Goal: Information Seeking & Learning: Learn about a topic

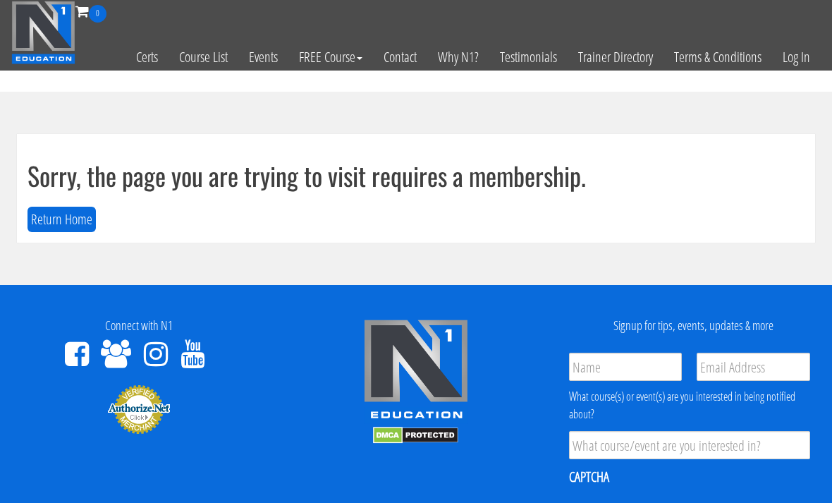
click at [808, 54] on link "Log In" at bounding box center [796, 57] width 49 height 69
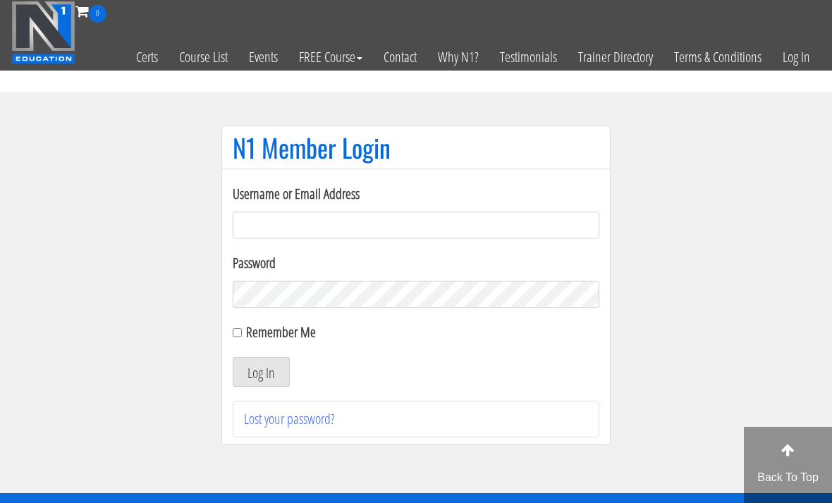
scroll to position [99, 0]
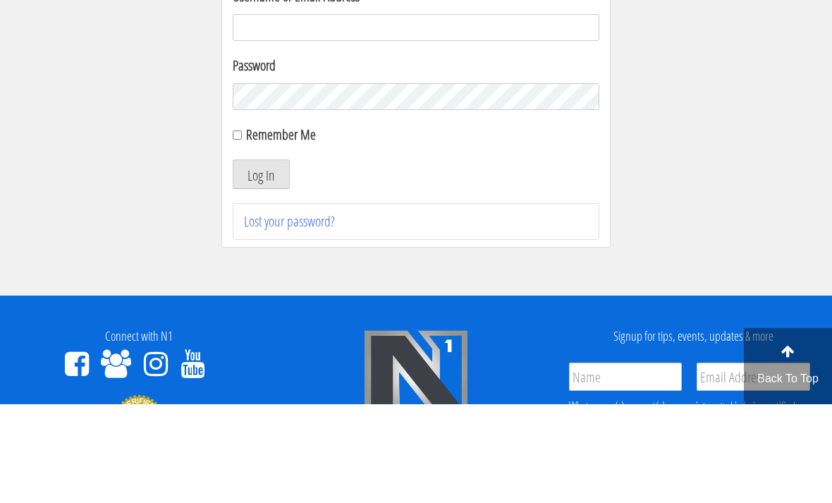
type input "Kedarkokil10@gmail.com"
click at [261, 274] on button "Log In" at bounding box center [261, 273] width 57 height 30
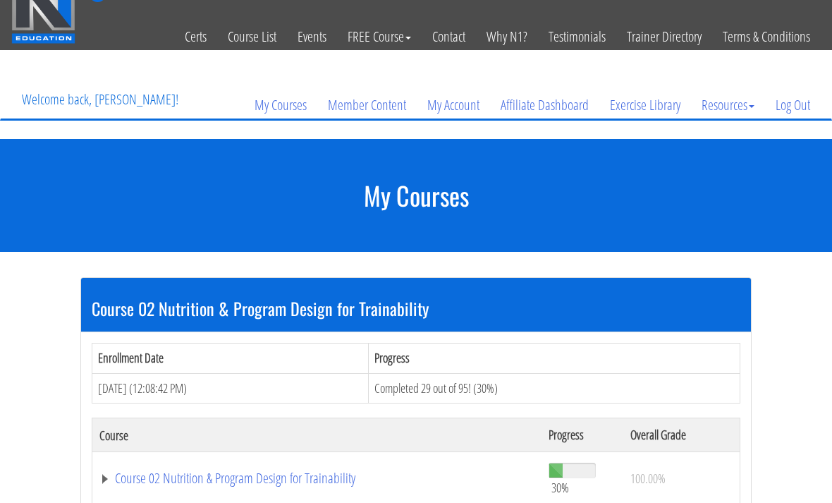
scroll to position [20, 0]
click at [322, 482] on link "Course 02 Nutrition & Program Design for Trainability" at bounding box center [316, 478] width 435 height 14
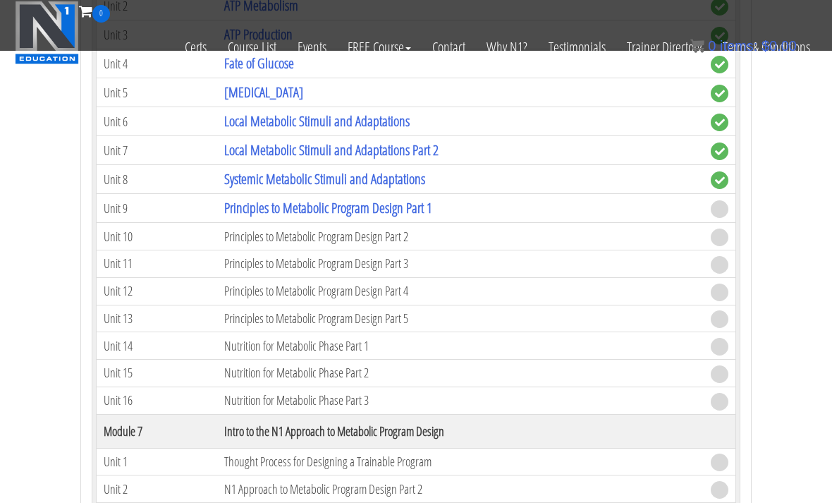
scroll to position [1268, 0]
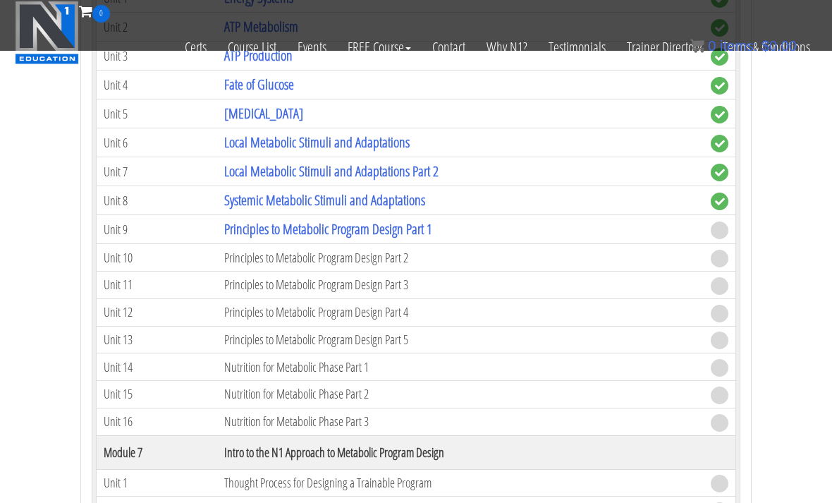
click at [432, 235] on link "Principles to Metabolic Program Design Part 1" at bounding box center [328, 228] width 208 height 19
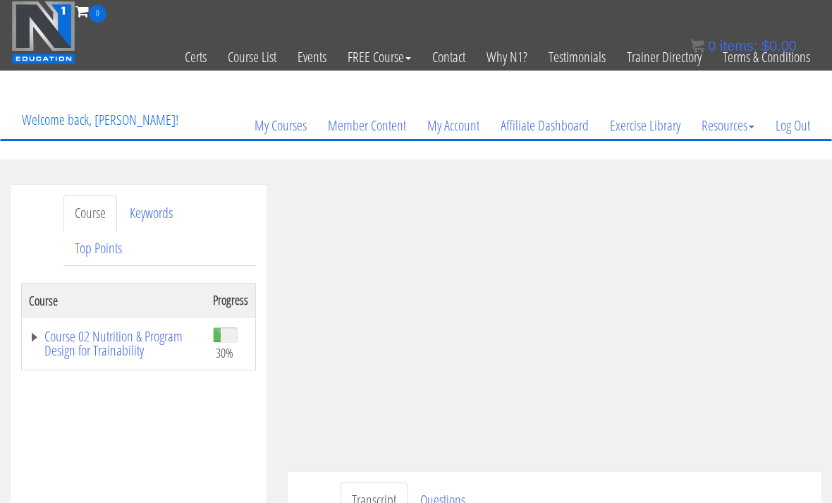
click at [830, 468] on div "Kedar Kokil kedarkokil10@gmail.com 2025-08-13 42.111.114.107 Transcript Questio…" at bounding box center [554, 418] width 555 height 467
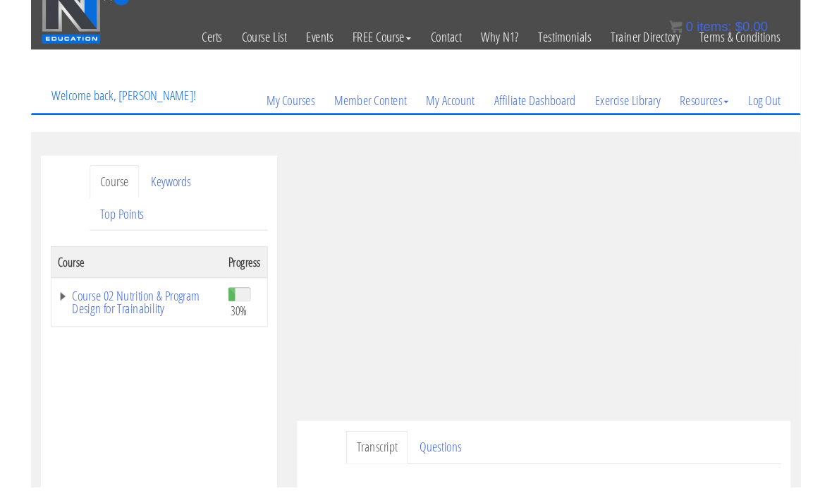
scroll to position [17, 0]
